Goal: Task Accomplishment & Management: Complete application form

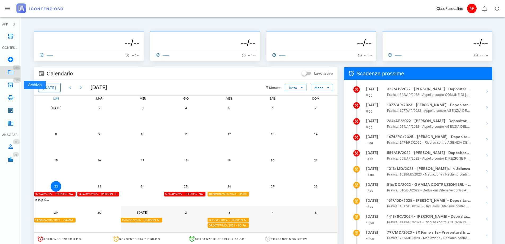
click at [12, 75] on icon at bounding box center [10, 72] width 6 height 6
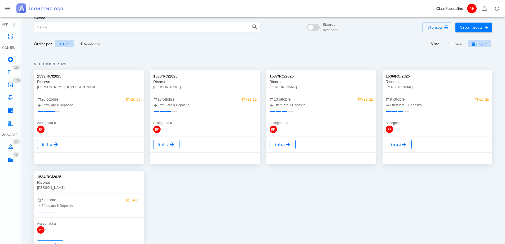
scroll to position [27, 0]
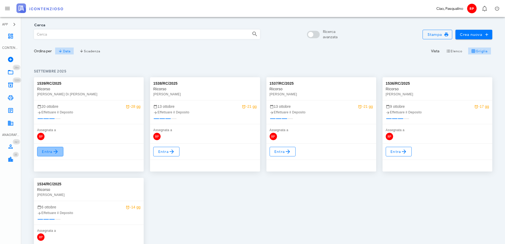
click at [46, 153] on span "Entra" at bounding box center [50, 151] width 17 height 6
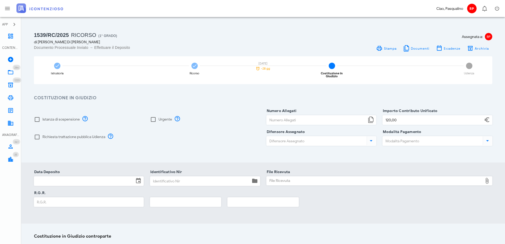
click at [72, 177] on input "Data Deposito" at bounding box center [84, 180] width 100 height 9
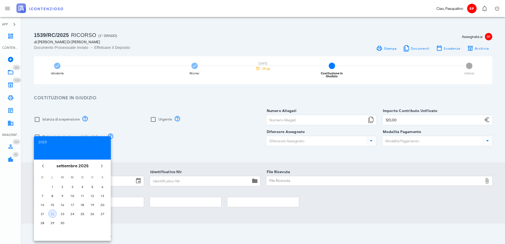
click at [51, 213] on div "22" at bounding box center [53, 214] width 8 height 4
type input "[DATE]"
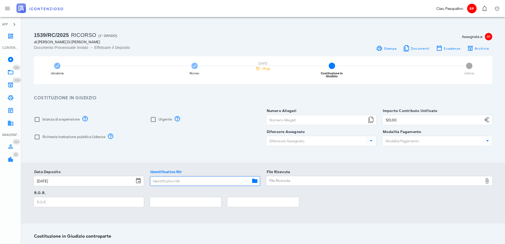
click at [171, 176] on input "Identificativo Nir" at bounding box center [200, 180] width 100 height 9
type input "355"
click at [310, 180] on div "File Ricevuta" at bounding box center [375, 180] width 216 height 8
type input "C:\fakepath\Ricevuta_NIR_T-1382417-2025.pdf"
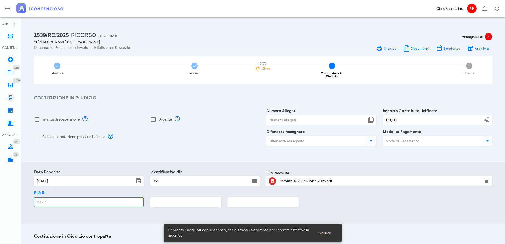
click at [85, 199] on input "R.G.R." at bounding box center [88, 201] width 109 height 9
type input "1713"
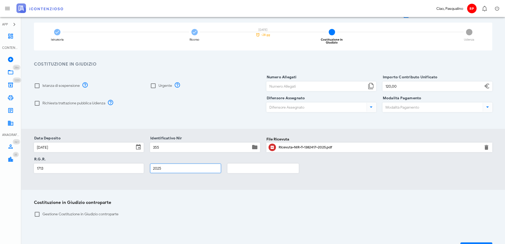
scroll to position [70, 0]
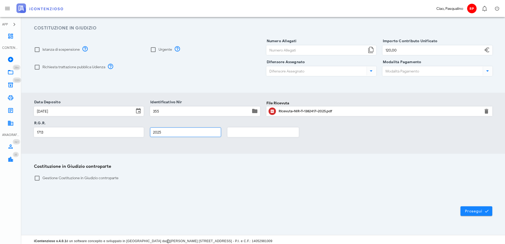
type input "2025"
click at [469, 208] on span "Prosegui" at bounding box center [476, 210] width 23 height 5
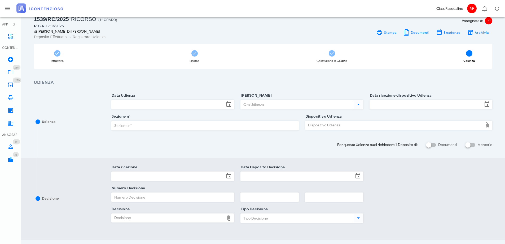
scroll to position [0, 0]
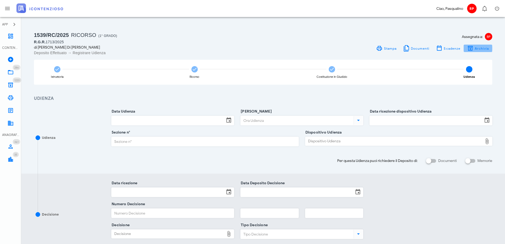
click at [477, 47] on span "Archivia" at bounding box center [482, 48] width 15 height 4
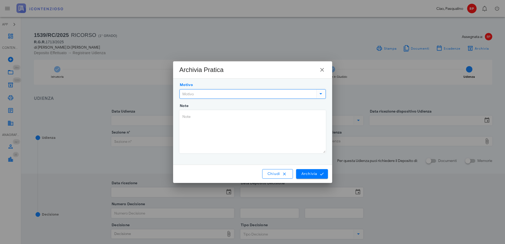
click at [273, 96] on input "Motivo" at bounding box center [248, 93] width 136 height 9
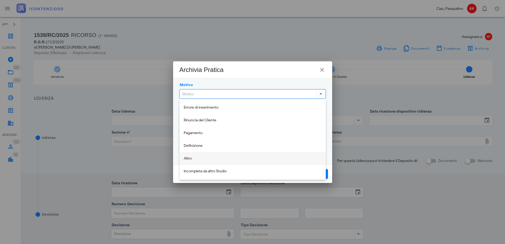
click at [212, 153] on div "Altro" at bounding box center [253, 158] width 146 height 13
type input "Altro"
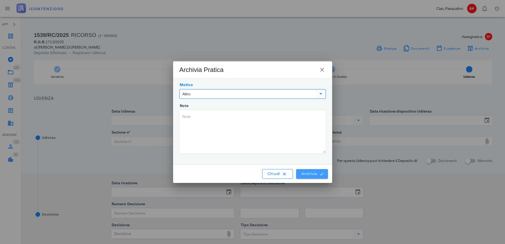
click at [310, 172] on span "Archivia" at bounding box center [312, 173] width 22 height 5
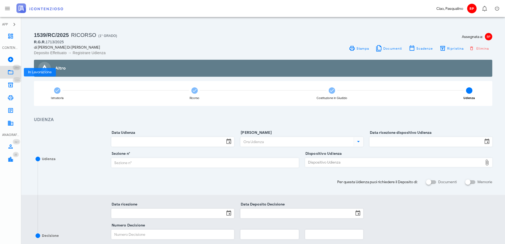
click at [13, 74] on icon at bounding box center [10, 72] width 6 height 6
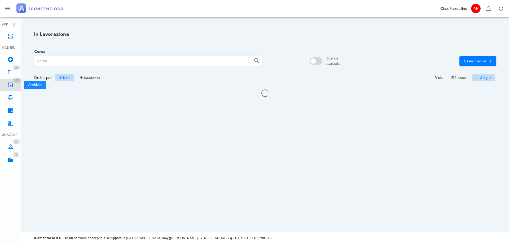
click at [7, 85] on link "1221 Archivio 1221" at bounding box center [10, 85] width 21 height 13
click at [75, 62] on input "Cerca" at bounding box center [141, 60] width 215 height 9
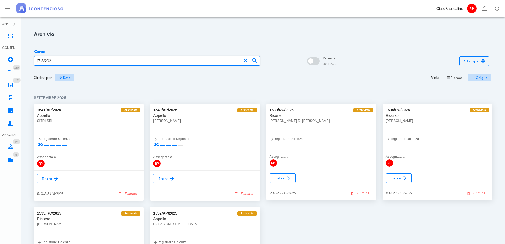
type input "1713/2025"
